Goal: Task Accomplishment & Management: Use online tool/utility

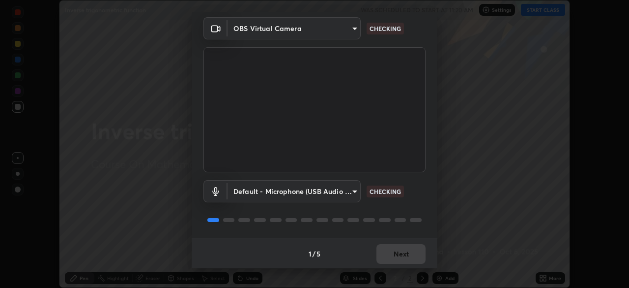
scroll to position [35, 0]
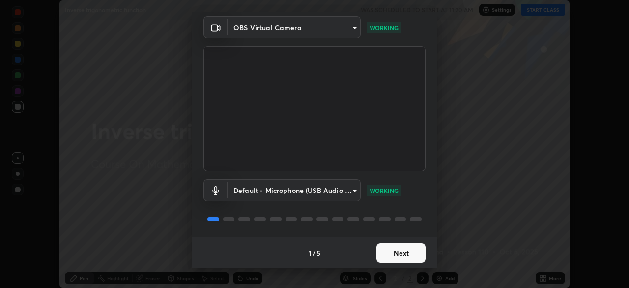
click at [399, 252] on button "Next" at bounding box center [401, 253] width 49 height 20
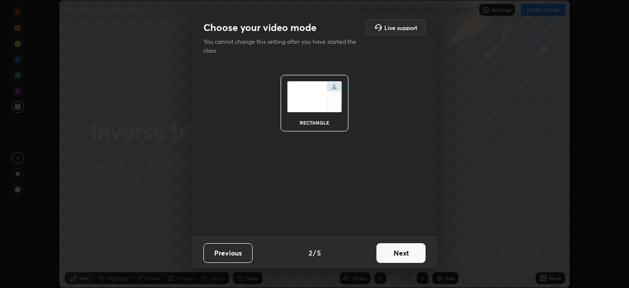
click at [399, 251] on button "Next" at bounding box center [401, 253] width 49 height 20
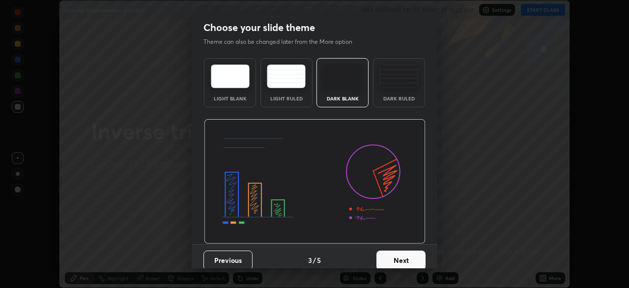
click at [399, 259] on button "Next" at bounding box center [401, 260] width 49 height 20
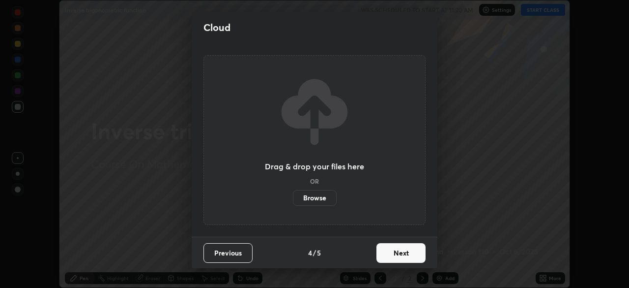
click at [397, 255] on button "Next" at bounding box center [401, 253] width 49 height 20
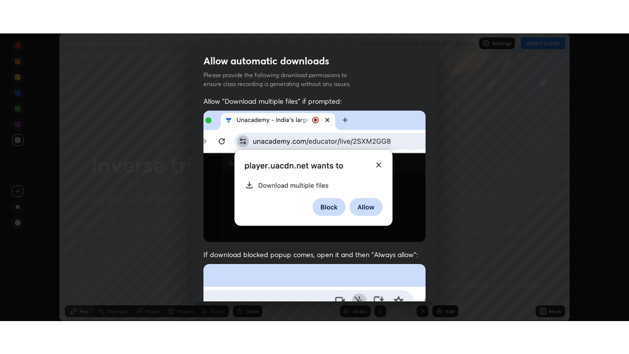
scroll to position [235, 0]
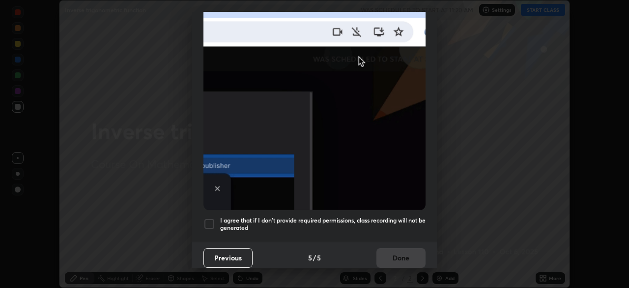
click at [206, 220] on div at bounding box center [210, 224] width 12 height 12
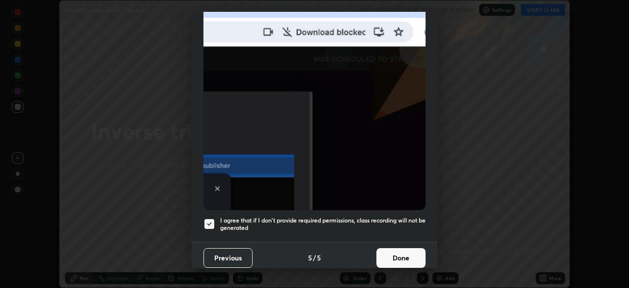
click at [388, 250] on button "Done" at bounding box center [401, 258] width 49 height 20
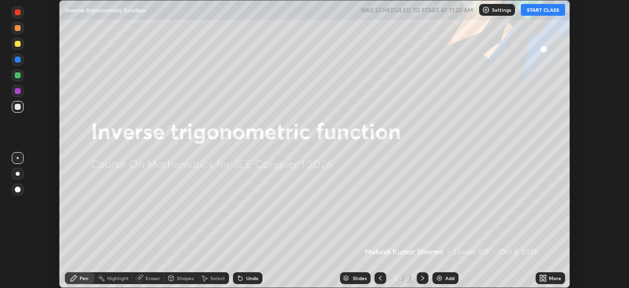
click at [603, 81] on div "Setting up your live class" at bounding box center [314, 144] width 629 height 288
click at [539, 15] on button "START CLASS" at bounding box center [543, 10] width 44 height 12
click at [438, 280] on img at bounding box center [440, 278] width 8 height 8
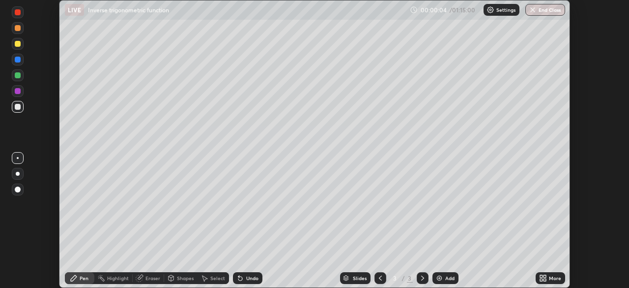
click at [546, 277] on icon at bounding box center [545, 276] width 2 height 2
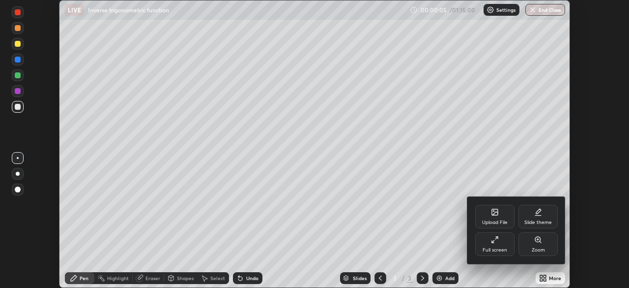
click at [494, 241] on icon at bounding box center [495, 239] width 8 height 8
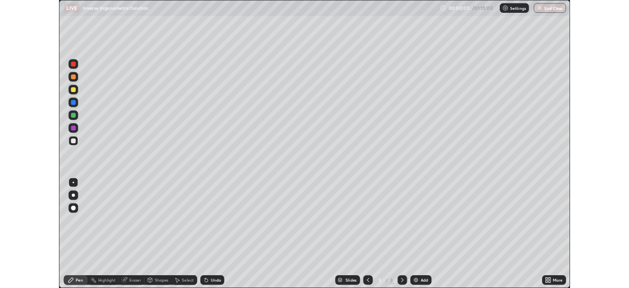
scroll to position [354, 629]
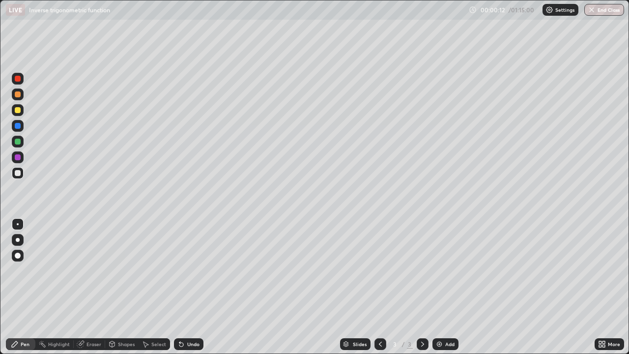
click at [602, 287] on icon at bounding box center [602, 344] width 8 height 8
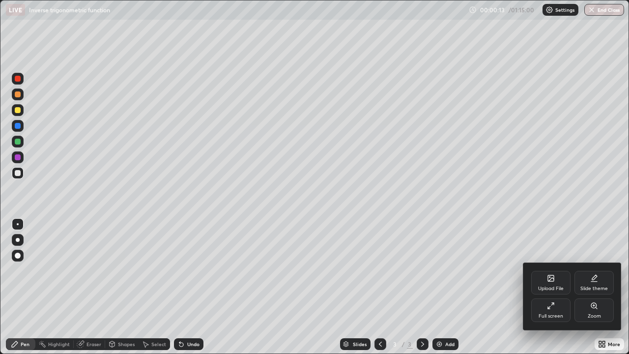
click at [550, 287] on div "Full screen" at bounding box center [550, 310] width 39 height 24
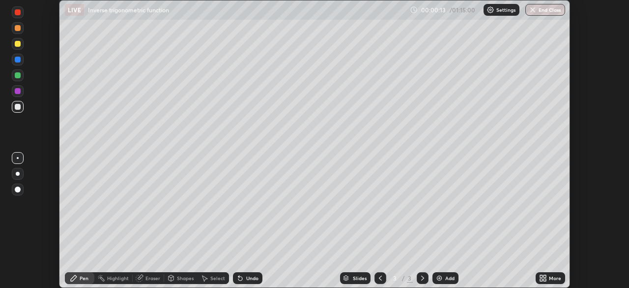
scroll to position [48870, 48529]
